Goal: Find specific page/section: Find specific page/section

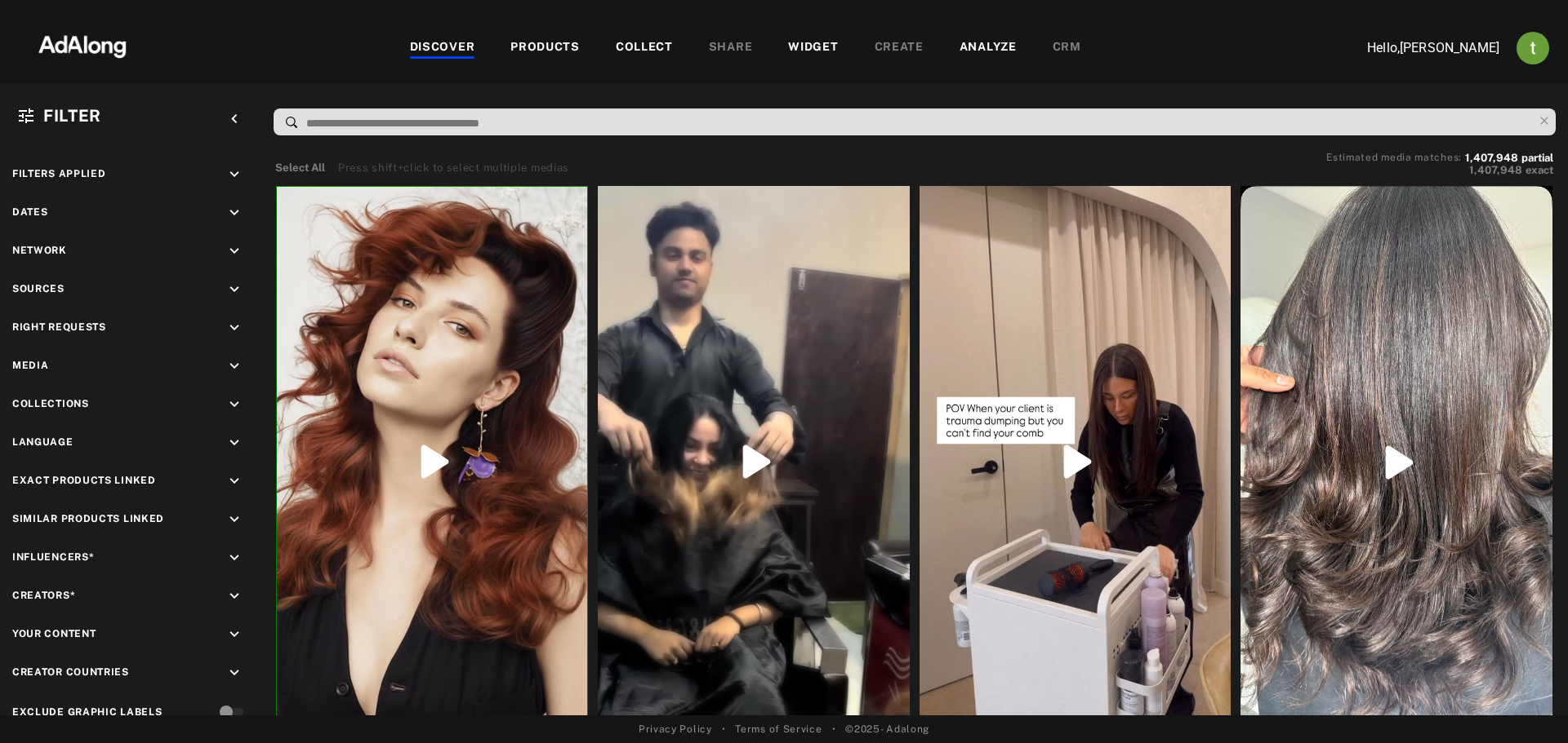
click at [635, 44] on div "COLLECT" at bounding box center [643, 48] width 57 height 20
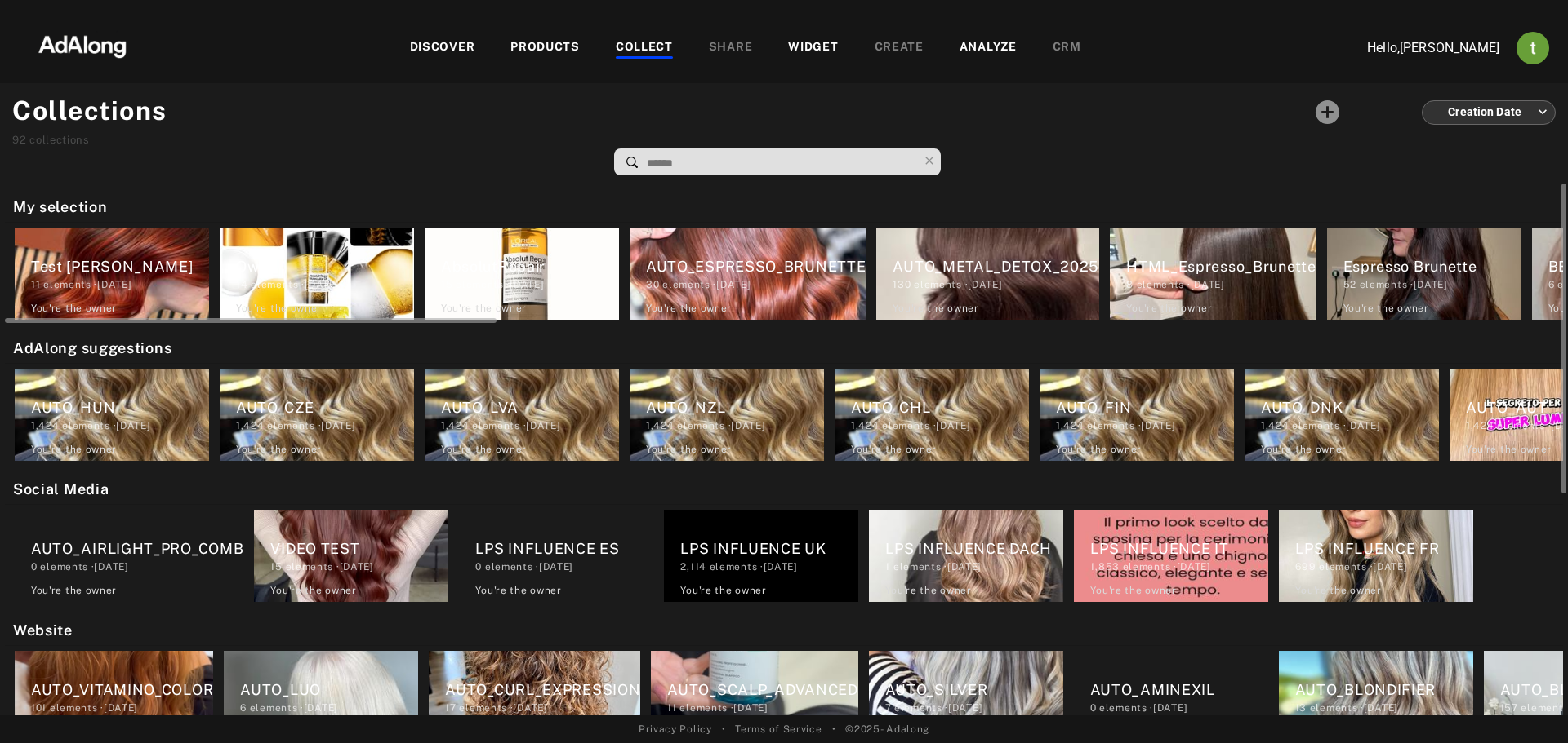
click at [171, 255] on div "Test [PERSON_NAME] 11 elements · [DATE] You're the owner delete" at bounding box center [112, 273] width 194 height 92
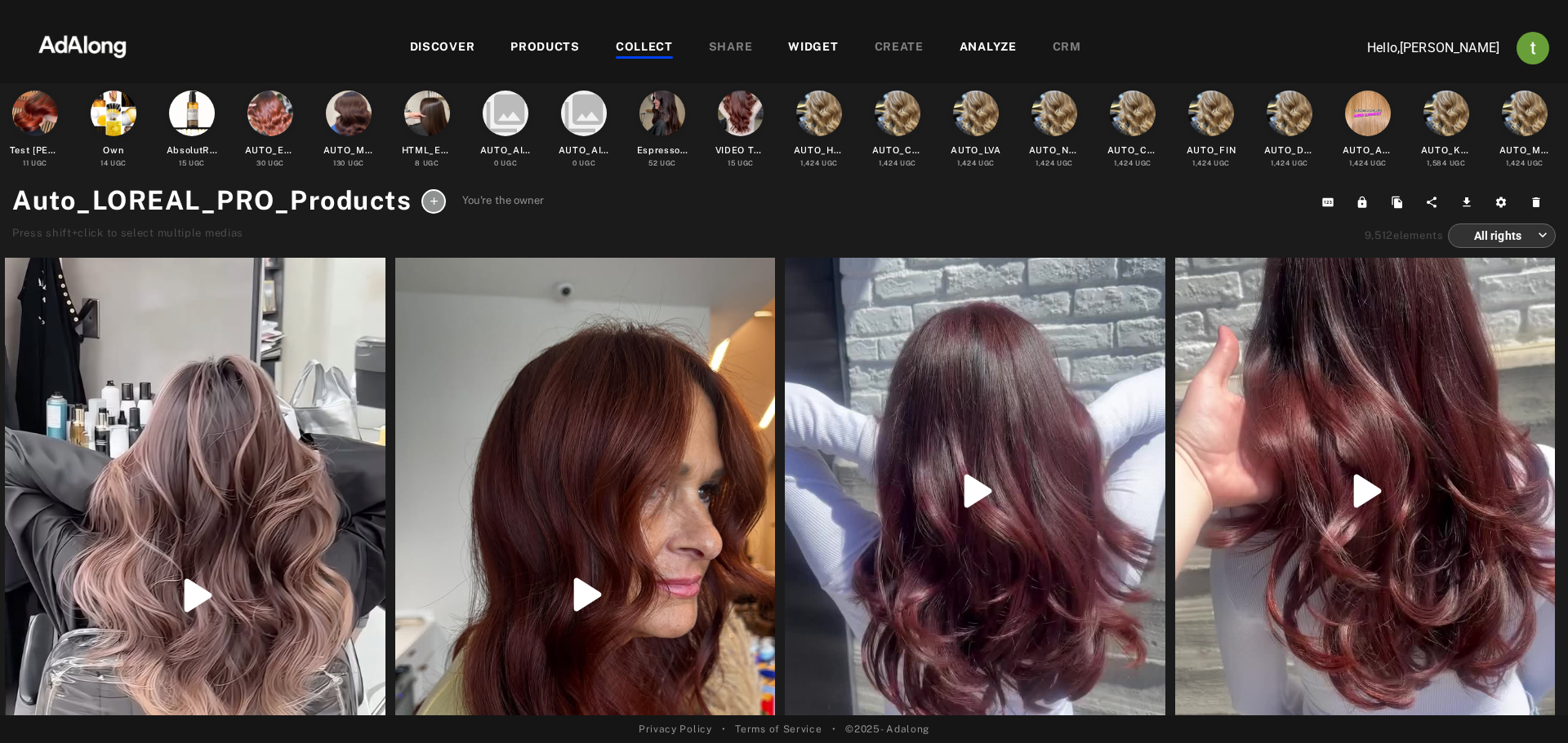
click at [425, 43] on div "DISCOVER" at bounding box center [443, 48] width 65 height 20
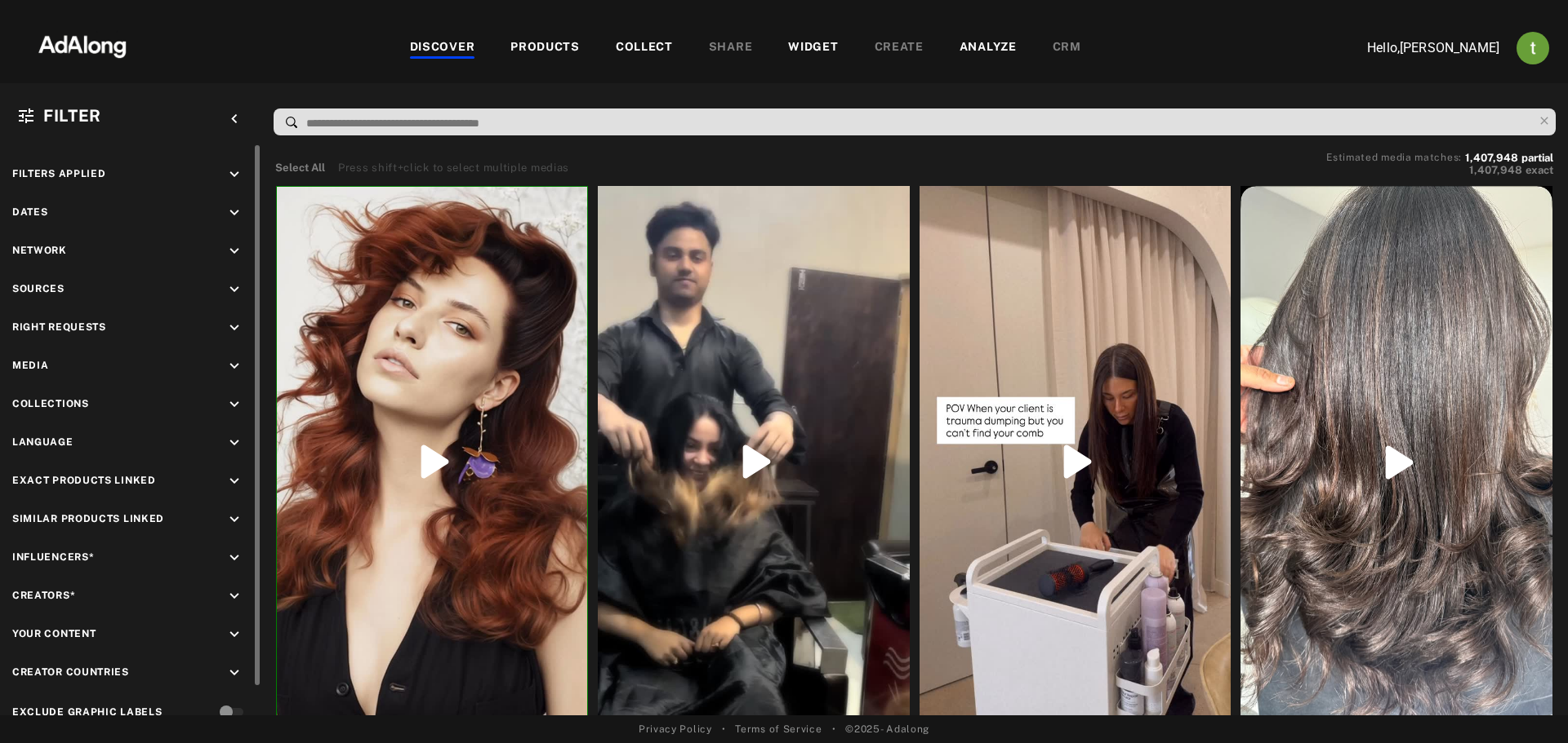
click at [236, 404] on icon "keyboard_arrow_down" at bounding box center [233, 404] width 18 height 18
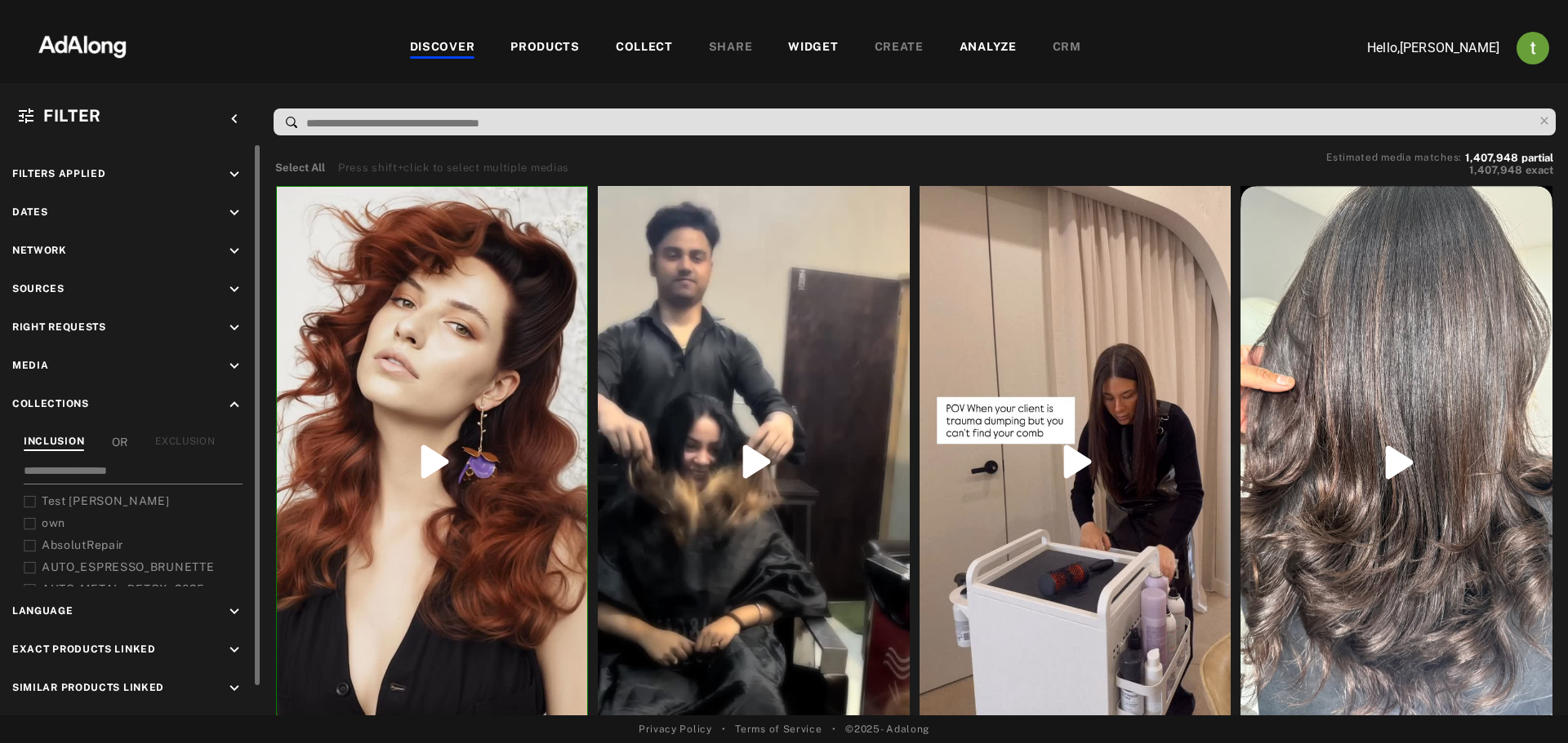
click at [88, 470] on input at bounding box center [133, 474] width 219 height 22
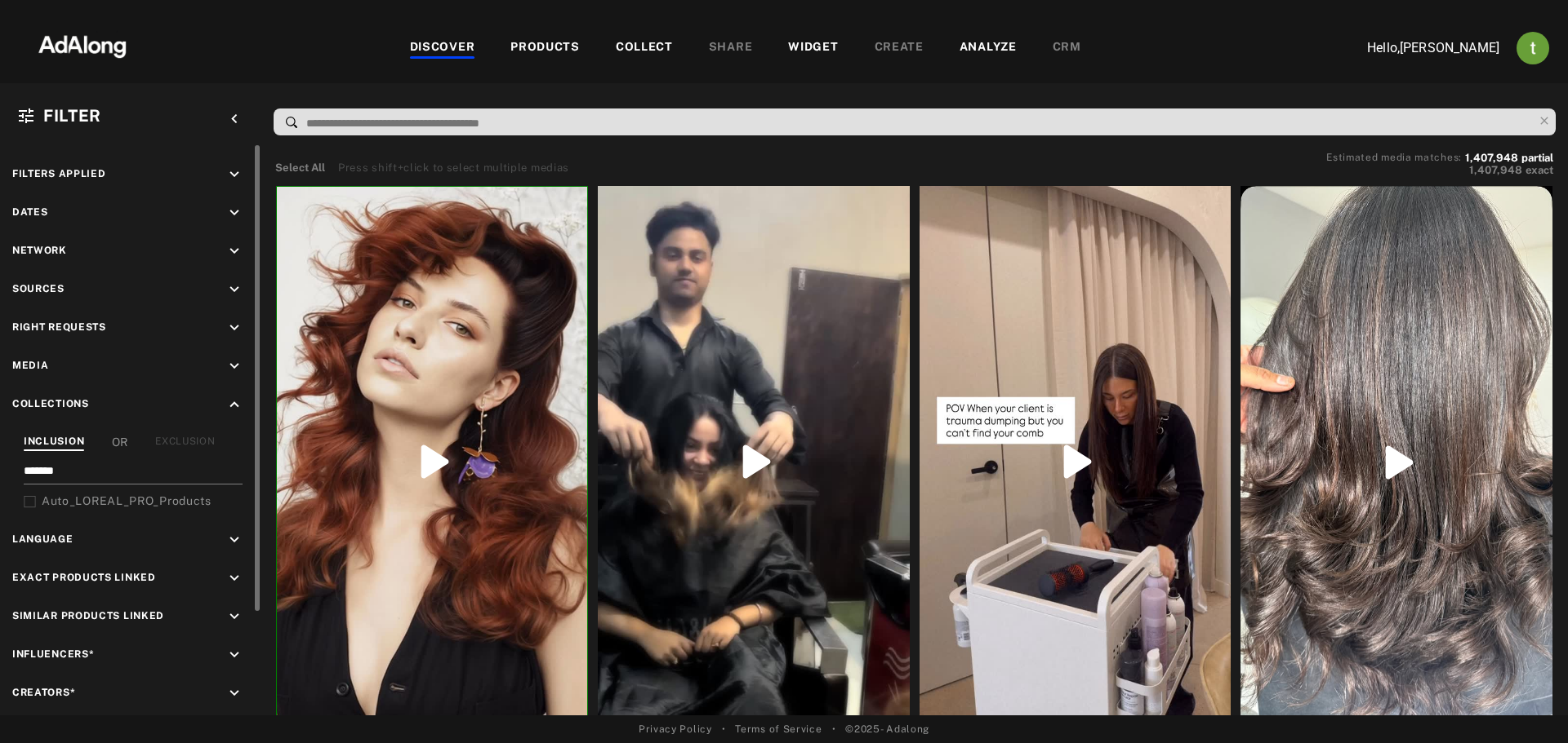
type input "*******"
click at [135, 495] on span "Auto_LOREAL_PRO_Products" at bounding box center [127, 501] width 170 height 13
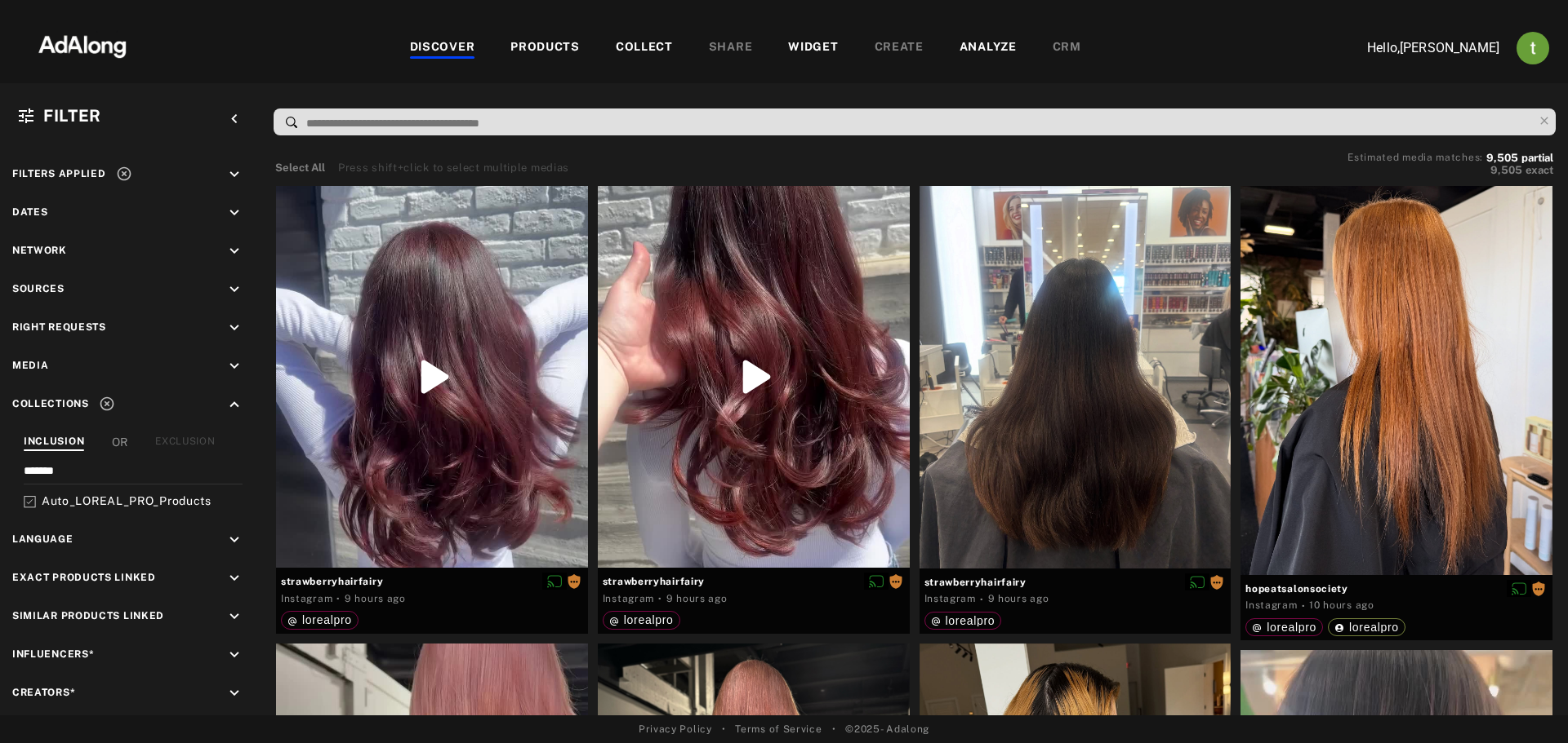
click at [641, 46] on div "COLLECT" at bounding box center [643, 48] width 57 height 20
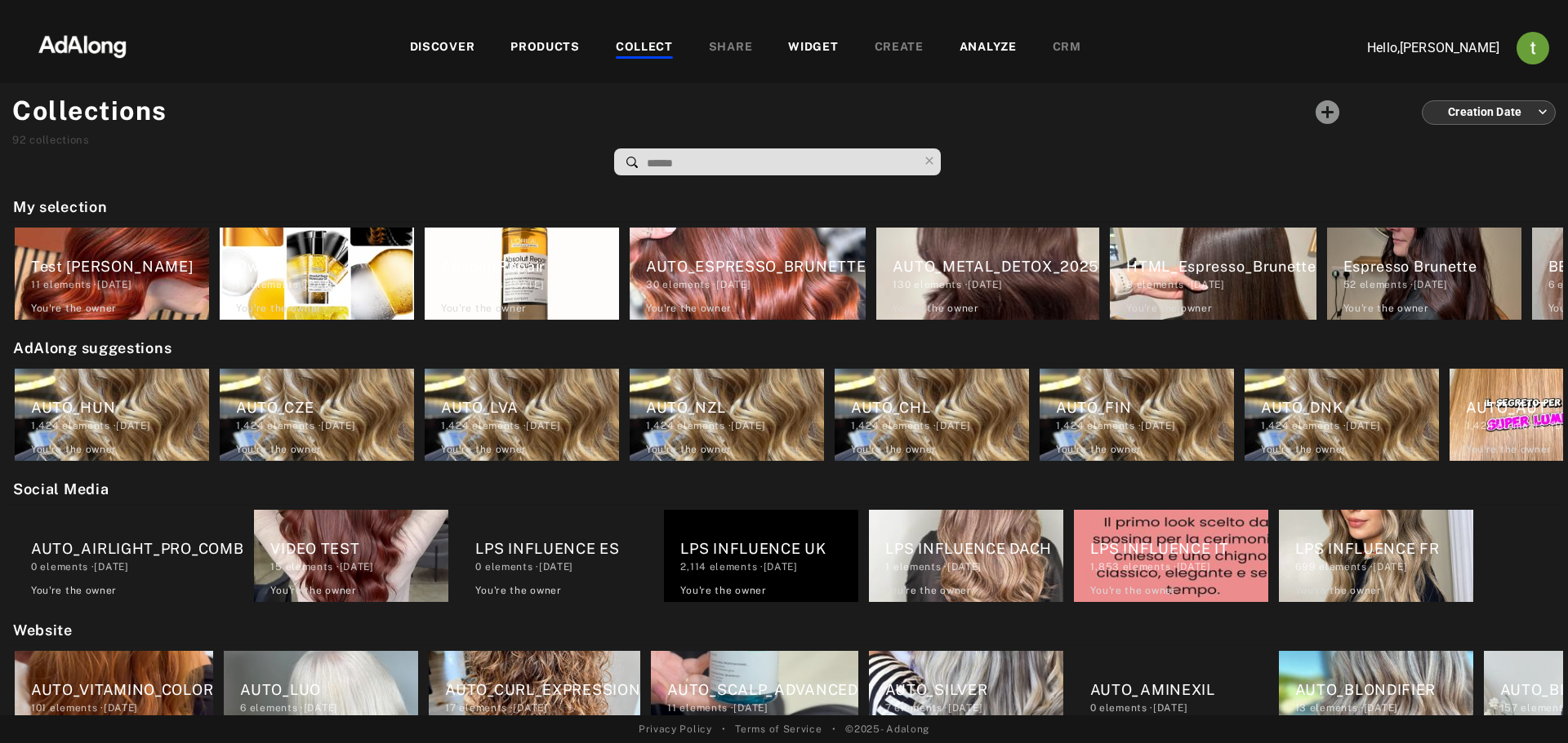
click at [663, 159] on input at bounding box center [782, 163] width 273 height 22
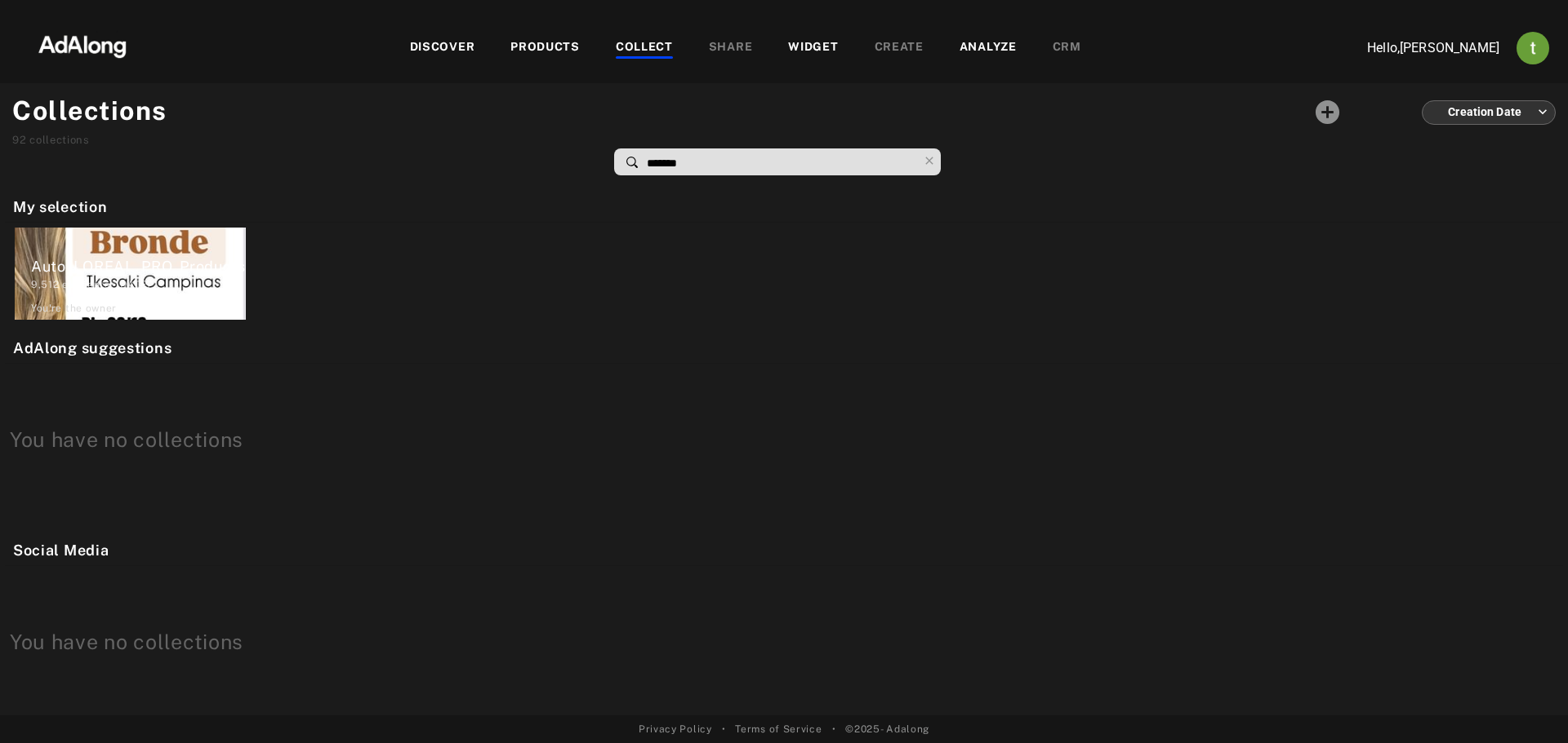
type input "********"
click at [162, 255] on div "Auto_LOREAL_PRO_Products 9,512 elements · 2024.11.20 You're the owner delete" at bounding box center [130, 273] width 231 height 92
